Goal: Information Seeking & Learning: Learn about a topic

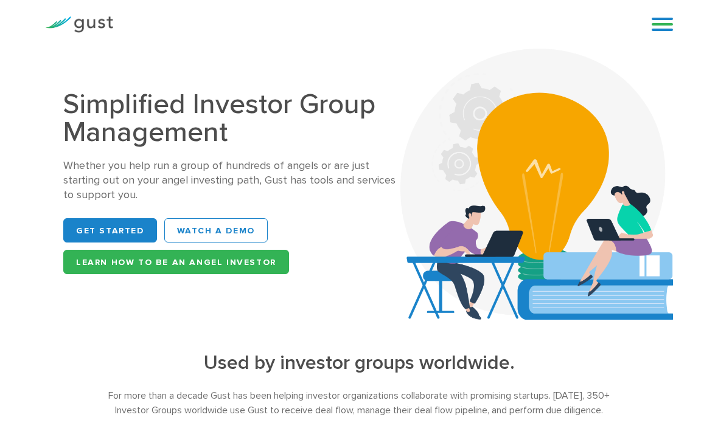
click at [103, 257] on link "Learn How to be an Angel Investor" at bounding box center [176, 262] width 226 height 24
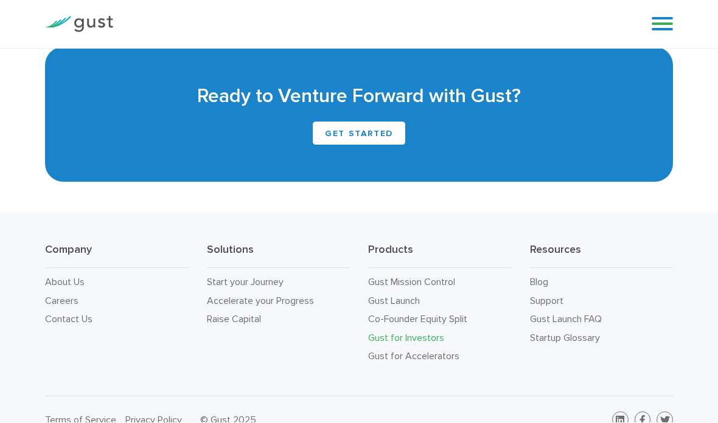
scroll to position [3136, 0]
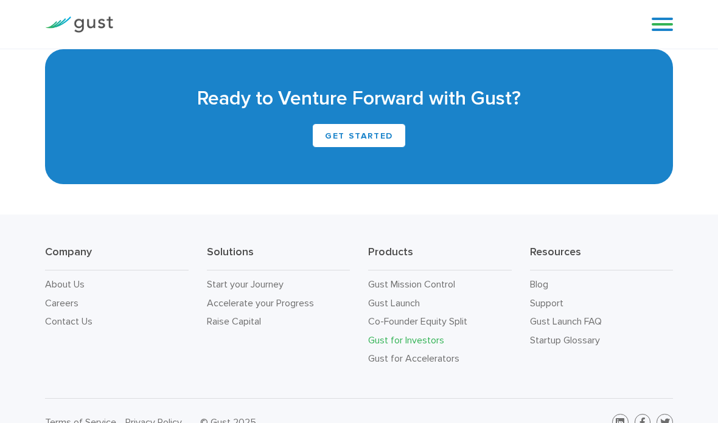
click at [226, 290] on link "Start your Journey" at bounding box center [245, 285] width 77 height 12
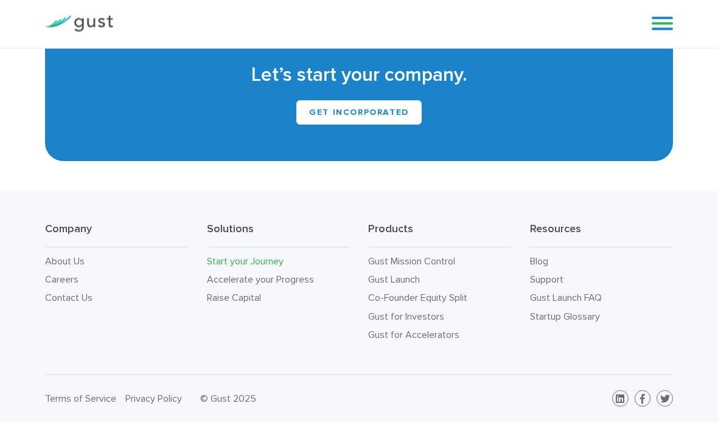
scroll to position [1947, 0]
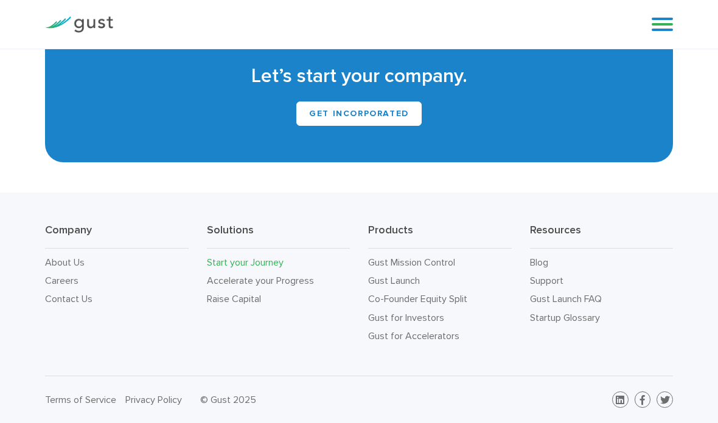
click at [223, 286] on link "Accelerate your Progress" at bounding box center [260, 281] width 107 height 12
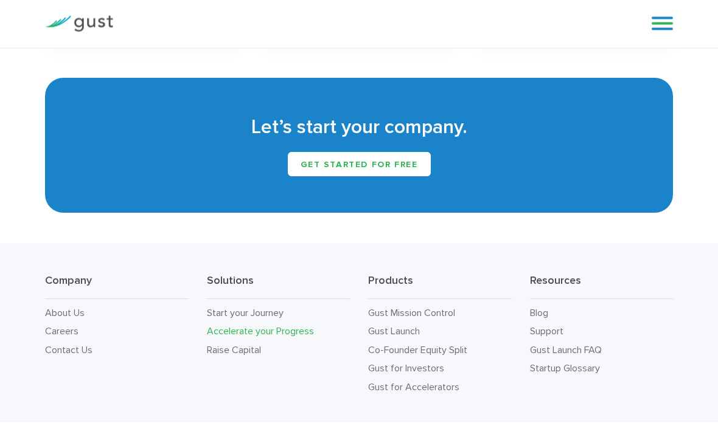
scroll to position [1750, 0]
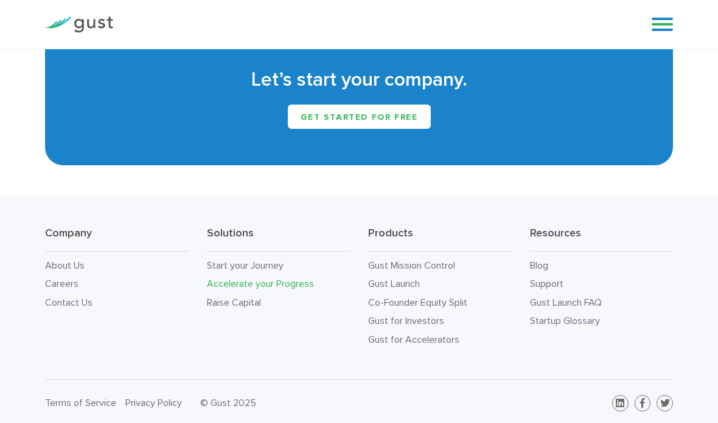
click at [391, 320] on link "Gust for Investors" at bounding box center [406, 321] width 76 height 12
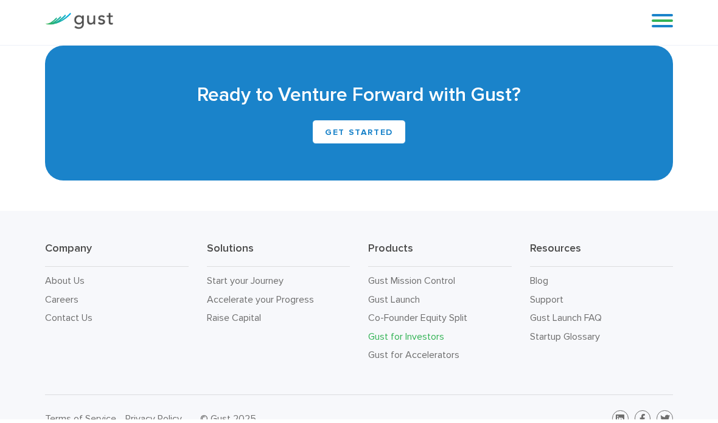
scroll to position [3185, 0]
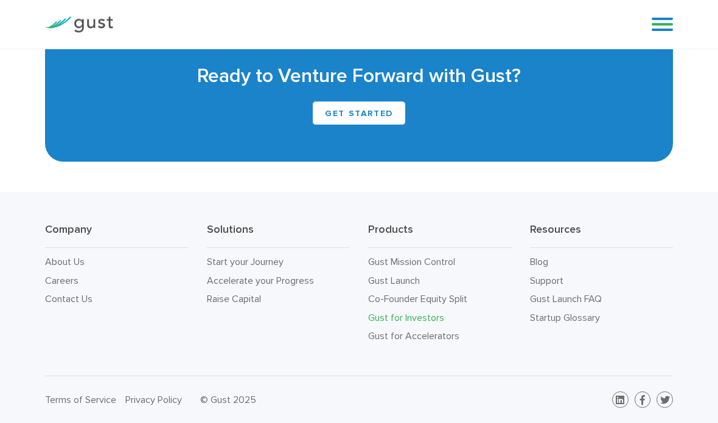
click at [390, 336] on link "Gust for Accelerators" at bounding box center [413, 336] width 91 height 12
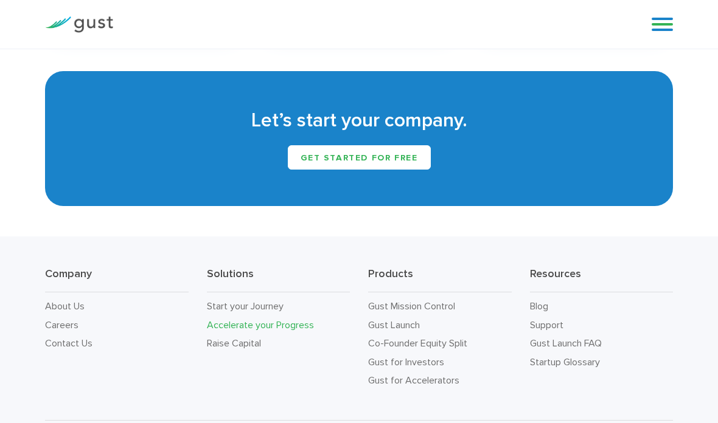
click at [388, 344] on link "Co-Founder Equity Split" at bounding box center [417, 344] width 99 height 12
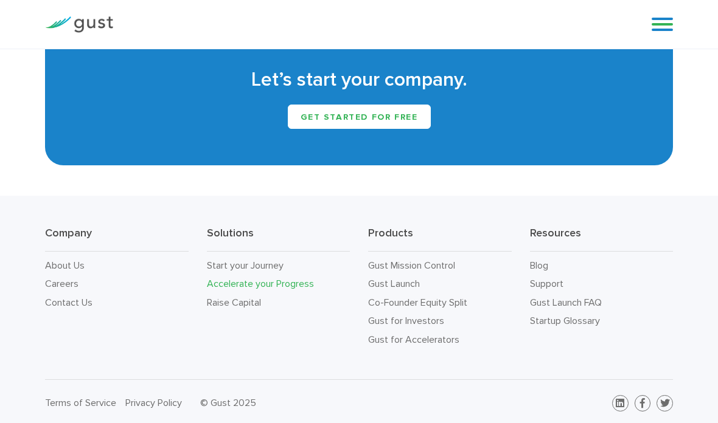
click at [382, 263] on link "Gust Mission Control" at bounding box center [411, 266] width 87 height 12
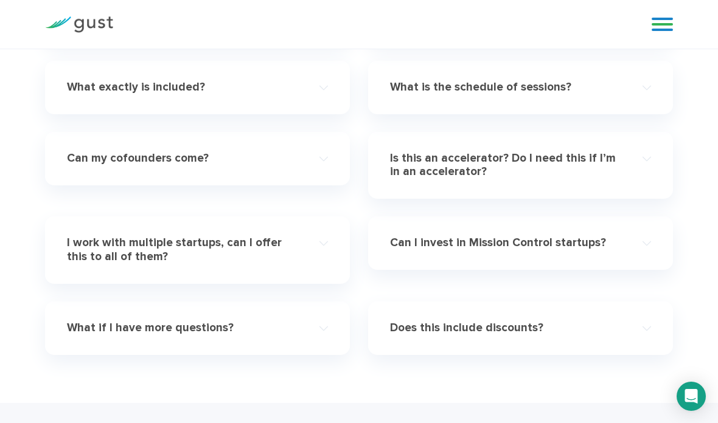
scroll to position [3598, 0]
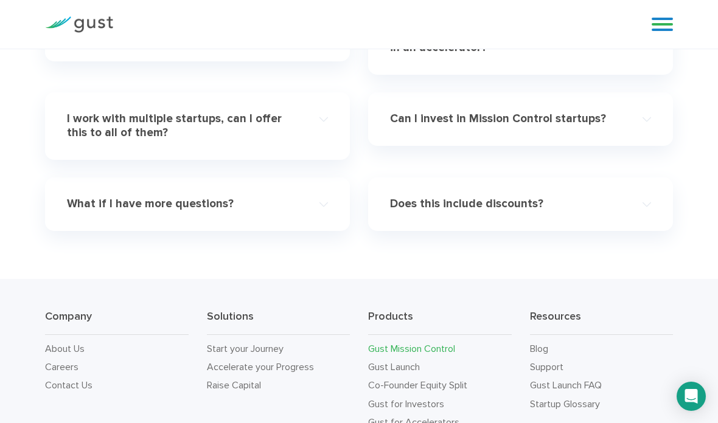
click at [547, 361] on link "Support" at bounding box center [546, 367] width 33 height 12
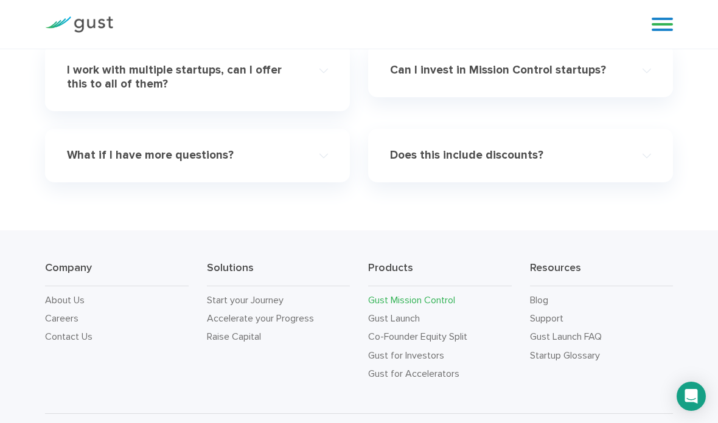
click at [62, 313] on link "Careers" at bounding box center [61, 319] width 33 height 12
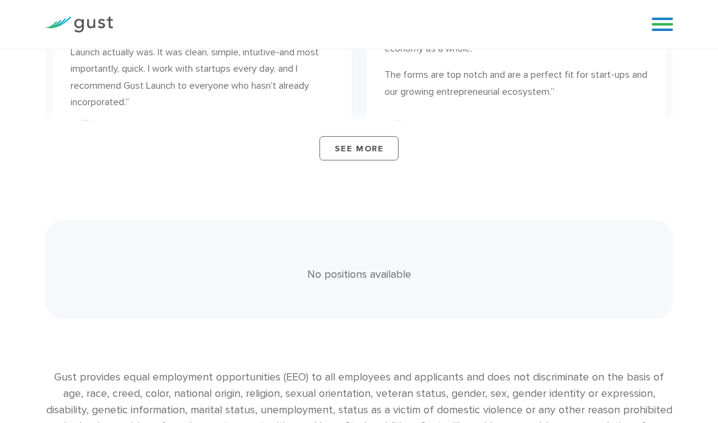
scroll to position [2124, 0]
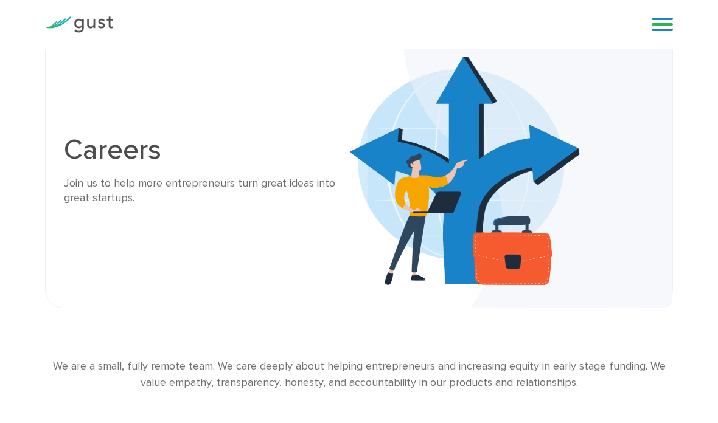
scroll to position [0, 0]
